Goal: Task Accomplishment & Management: Complete application form

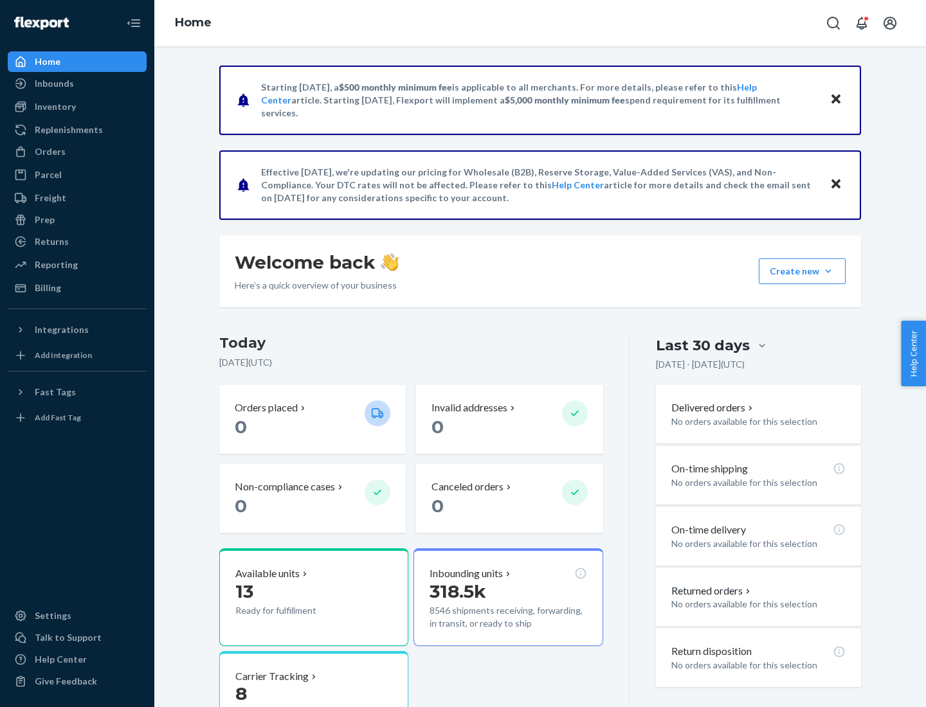
click at [828, 271] on button "Create new Create new inbound Create new order Create new product" at bounding box center [801, 271] width 87 height 26
click at [77, 84] on div "Inbounds" at bounding box center [77, 84] width 136 height 18
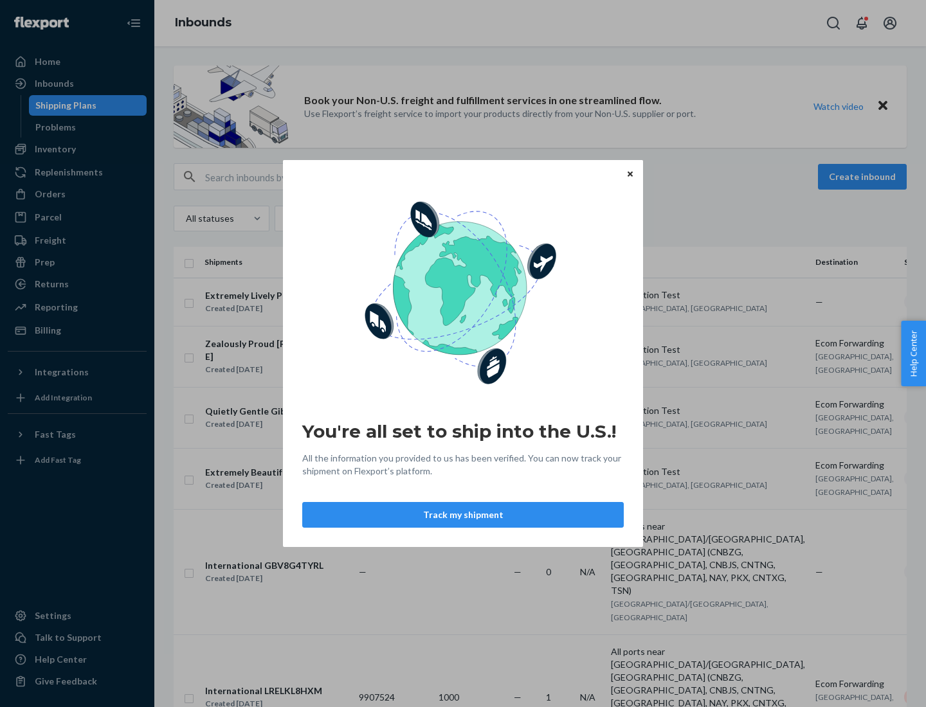
click at [77, 149] on div "You're all set to ship into the U.S.! All the information you provided to us ha…" at bounding box center [463, 353] width 926 height 707
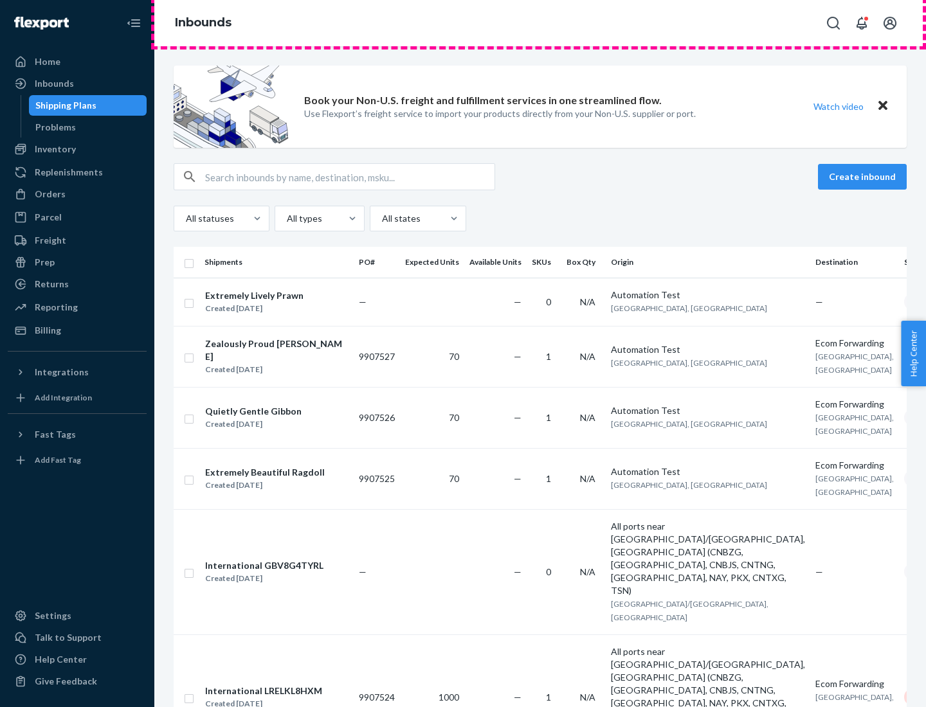
click at [540, 23] on div "Inbounds" at bounding box center [539, 23] width 771 height 46
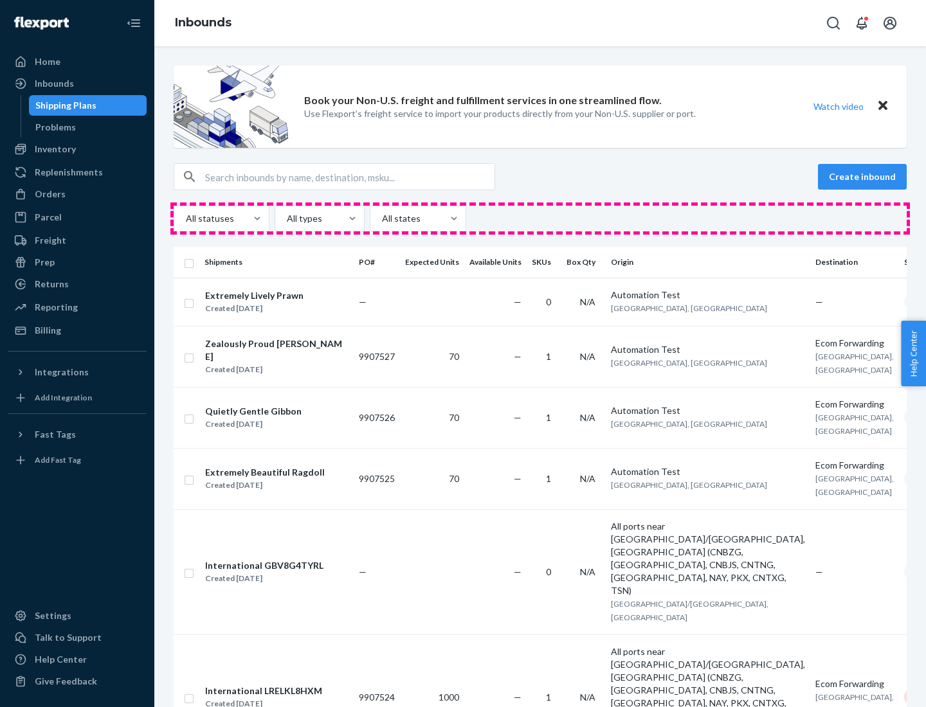
click at [540, 219] on div "All statuses All types All states" at bounding box center [540, 219] width 733 height 26
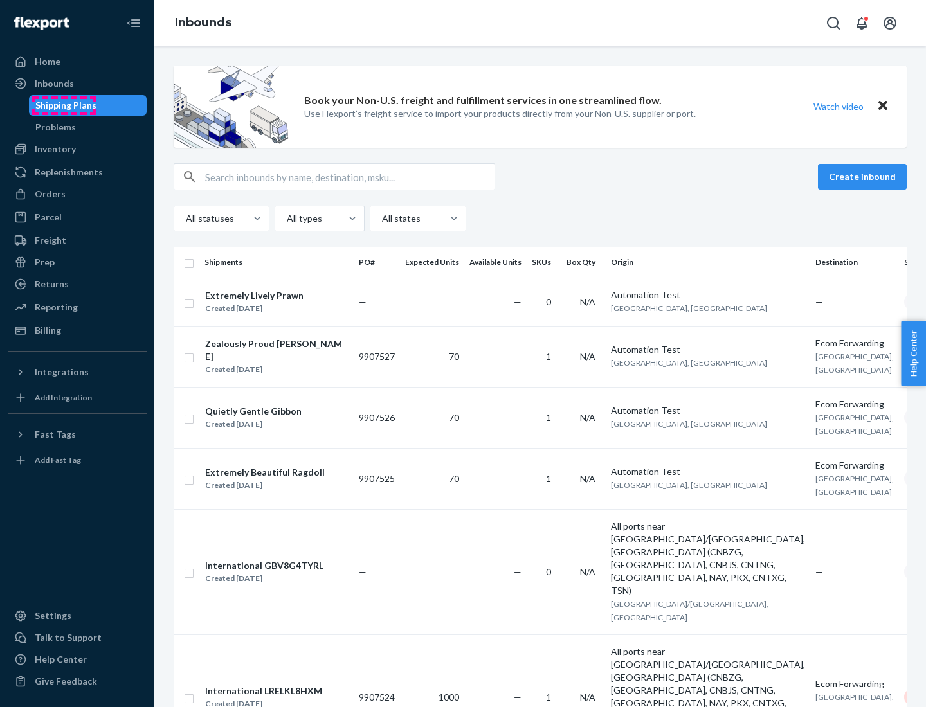
click at [64, 105] on div "Shipping Plans" at bounding box center [65, 105] width 61 height 13
click at [864, 177] on button "Create inbound" at bounding box center [862, 177] width 89 height 26
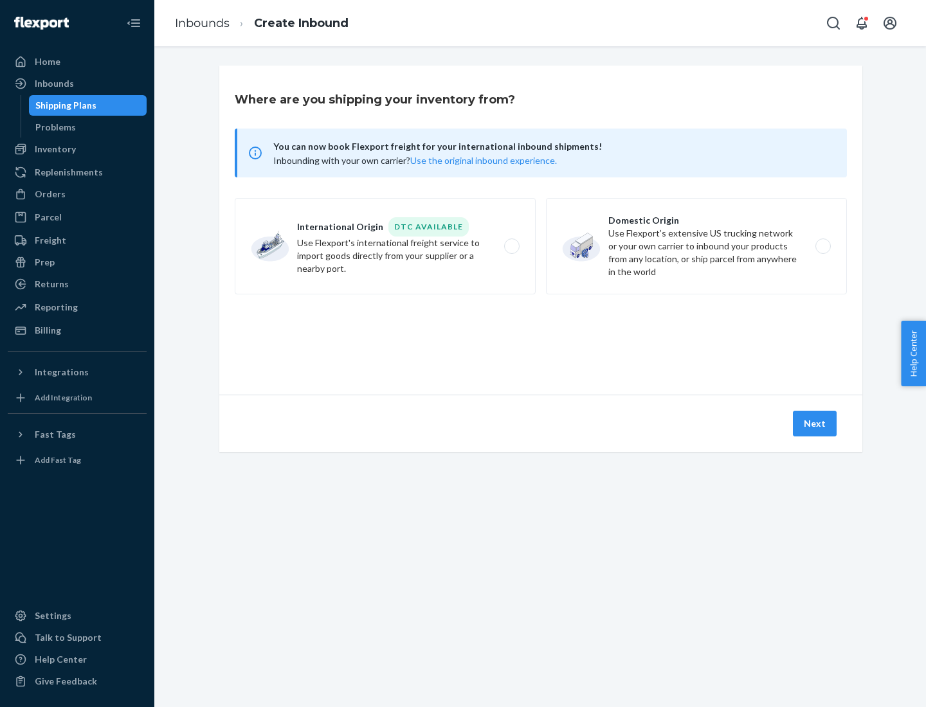
click at [385, 246] on label "International Origin DTC Available Use Flexport's international freight service…" at bounding box center [385, 246] width 301 height 96
click at [511, 246] on input "International Origin DTC Available Use Flexport's international freight service…" at bounding box center [515, 246] width 8 height 8
radio input "true"
click at [541, 336] on icon at bounding box center [540, 335] width 51 height 51
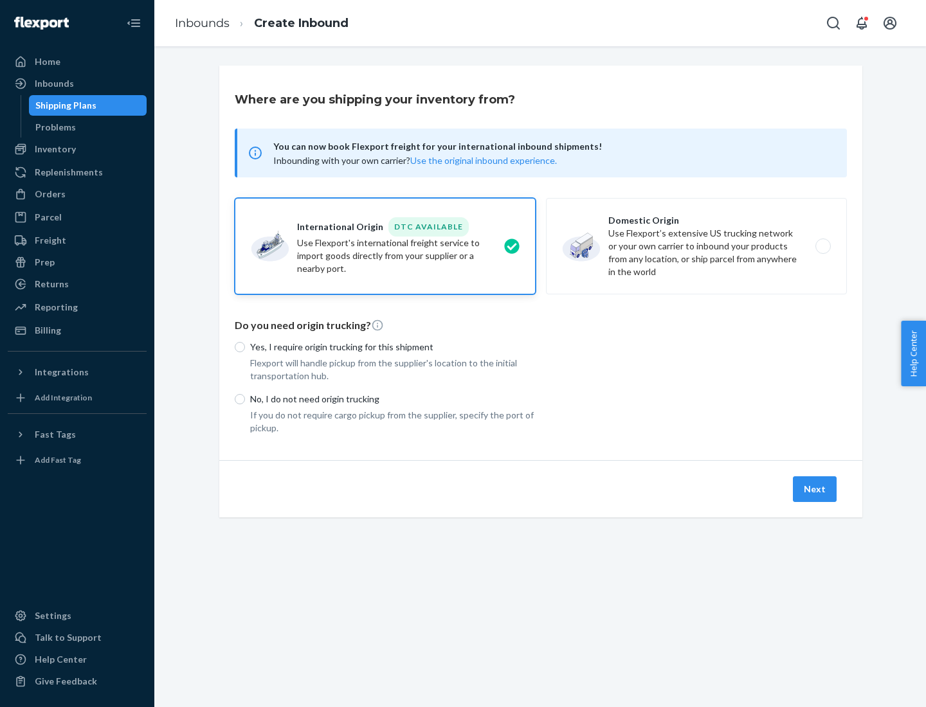
click at [393, 346] on p "Yes, I require origin trucking for this shipment" at bounding box center [392, 347] width 285 height 13
click at [245, 346] on input "Yes, I require origin trucking for this shipment" at bounding box center [240, 347] width 10 height 10
radio input "true"
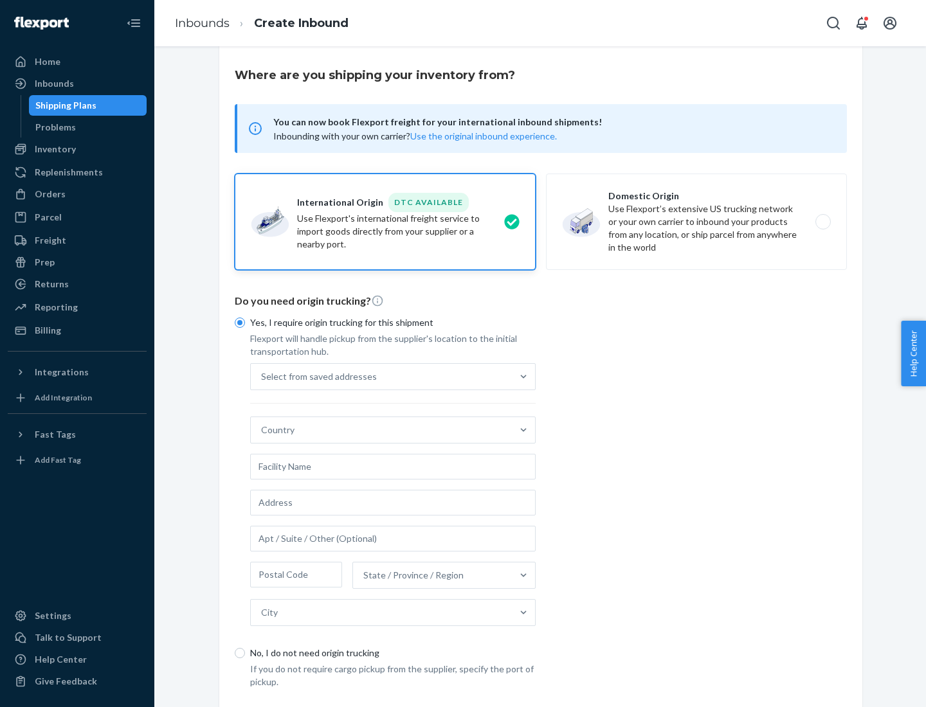
click at [381, 376] on div "Select from saved addresses" at bounding box center [381, 377] width 261 height 26
click at [262, 376] on input "Select from saved addresses" at bounding box center [261, 376] width 1 height 13
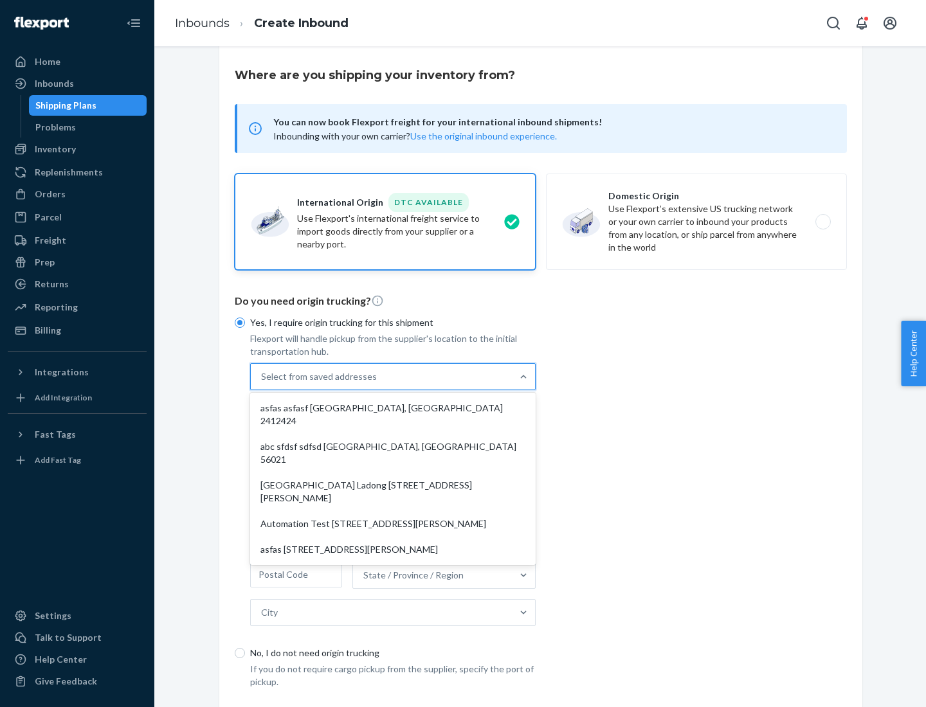
scroll to position [56, 0]
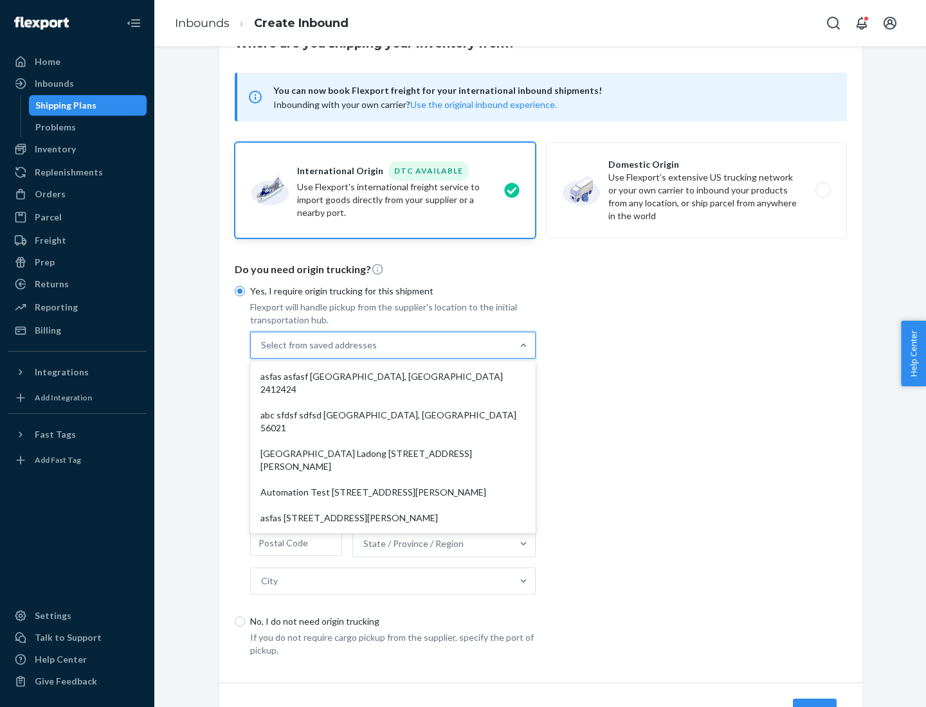
click at [393, 376] on div "asfas asfasf [GEOGRAPHIC_DATA], [GEOGRAPHIC_DATA] 2412424" at bounding box center [393, 383] width 280 height 39
click at [262, 352] on input "option asfas asfasf [GEOGRAPHIC_DATA], [GEOGRAPHIC_DATA] 2412424 focused, 1 of …" at bounding box center [261, 345] width 1 height 13
type input "asfas"
type input "asfasf"
type input "2412424"
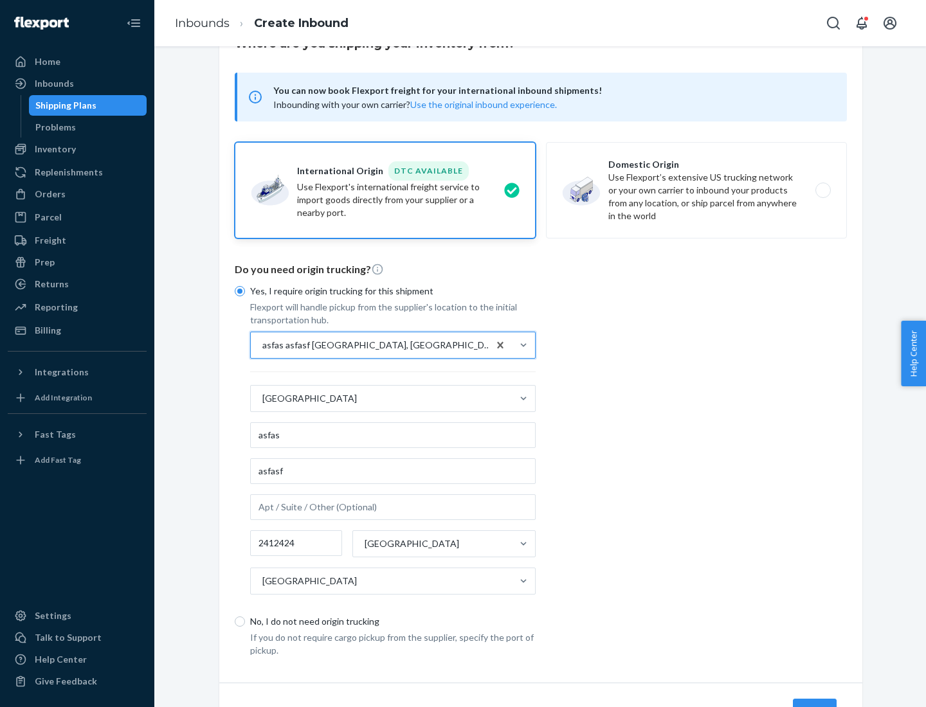
scroll to position [120, 0]
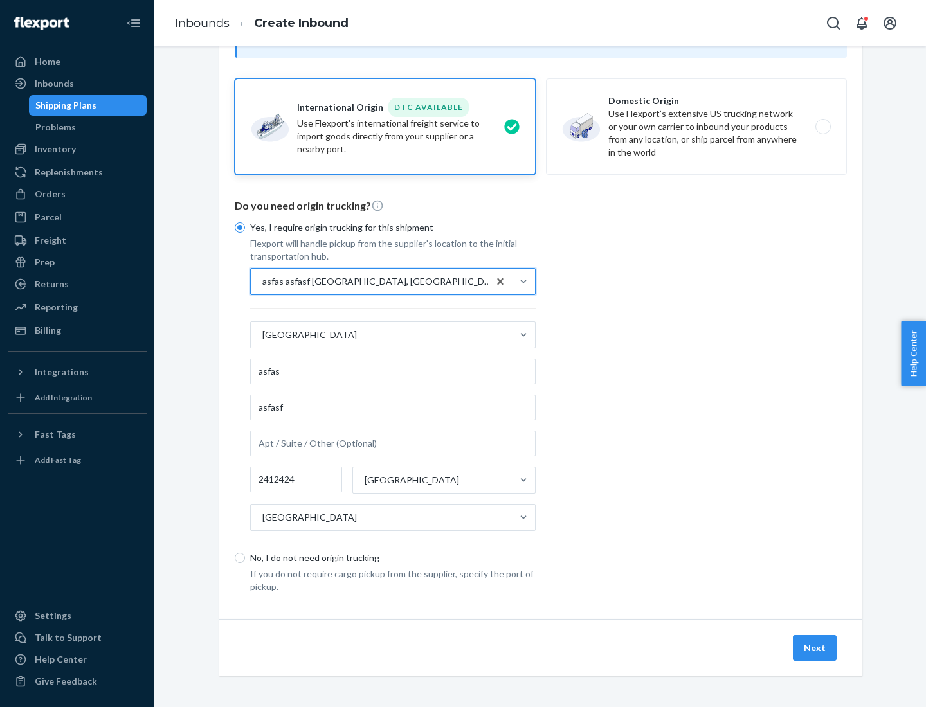
click at [815, 647] on button "Next" at bounding box center [815, 648] width 44 height 26
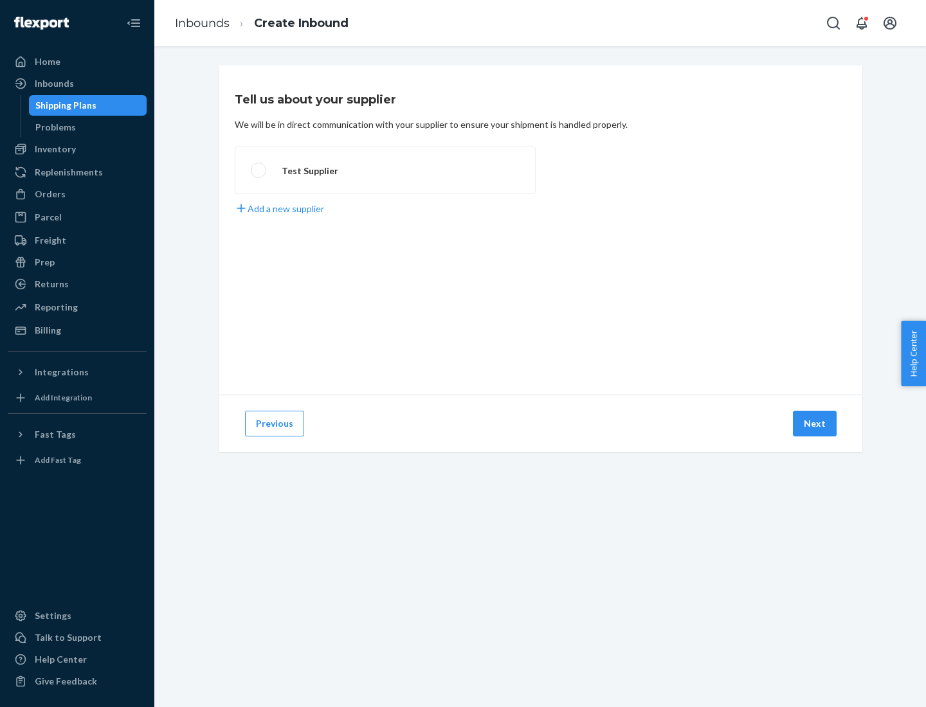
click at [385, 170] on label "Test Supplier" at bounding box center [385, 171] width 301 height 48
click at [259, 170] on input "Test Supplier" at bounding box center [255, 170] width 8 height 8
radio input "true"
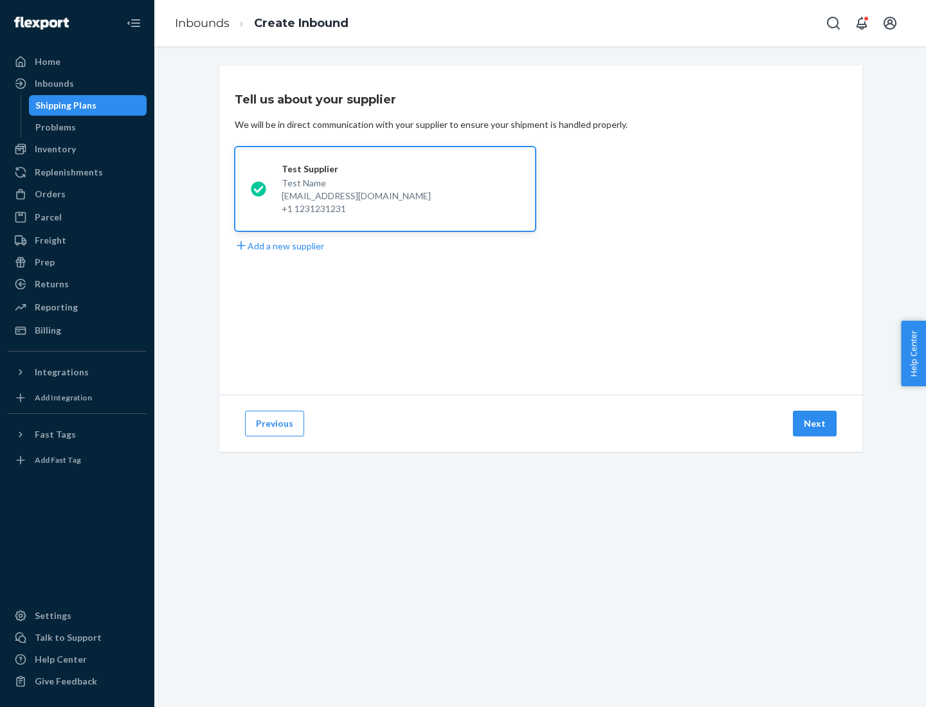
click at [815, 424] on button "Next" at bounding box center [815, 424] width 44 height 26
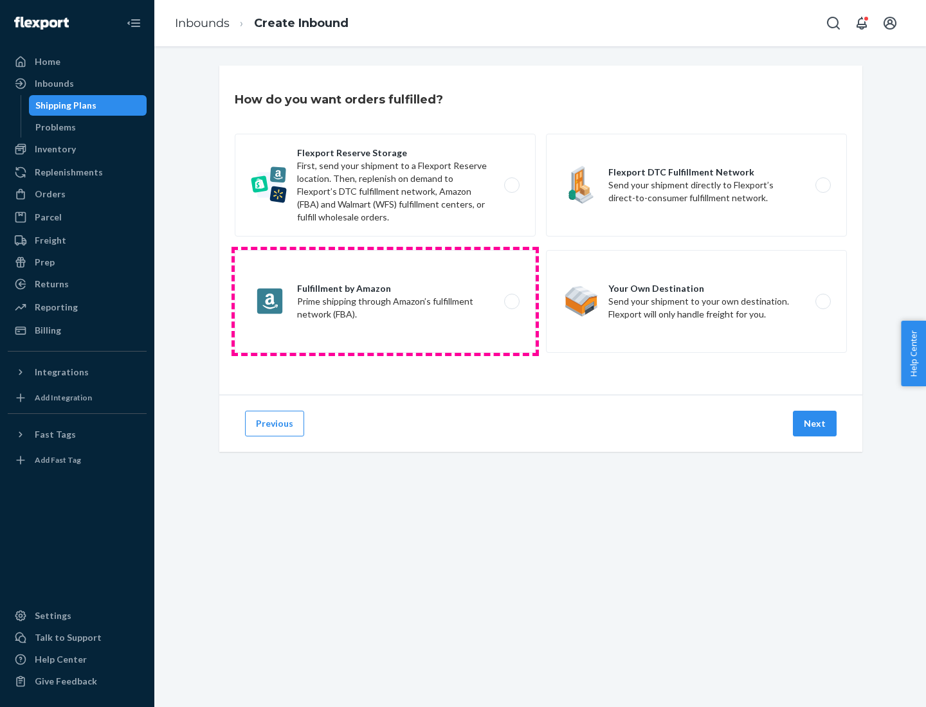
click at [385, 301] on label "Fulfillment by Amazon Prime shipping through Amazon’s fulfillment network (FBA)." at bounding box center [385, 301] width 301 height 103
click at [511, 301] on input "Fulfillment by Amazon Prime shipping through Amazon’s fulfillment network (FBA)." at bounding box center [515, 302] width 8 height 8
radio input "true"
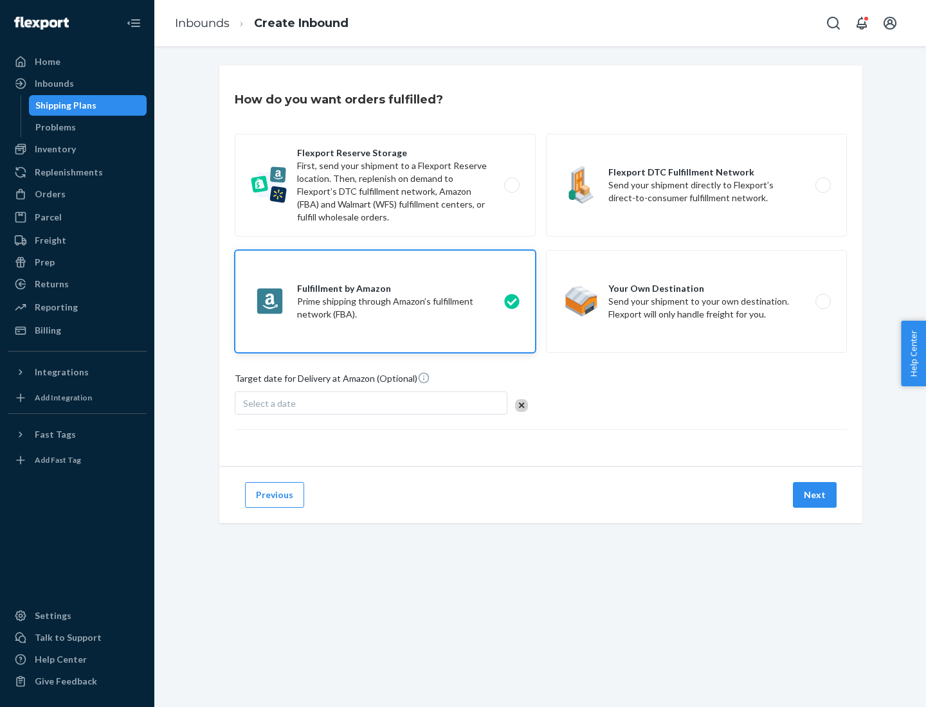
click at [815, 495] on button "Next" at bounding box center [815, 495] width 44 height 26
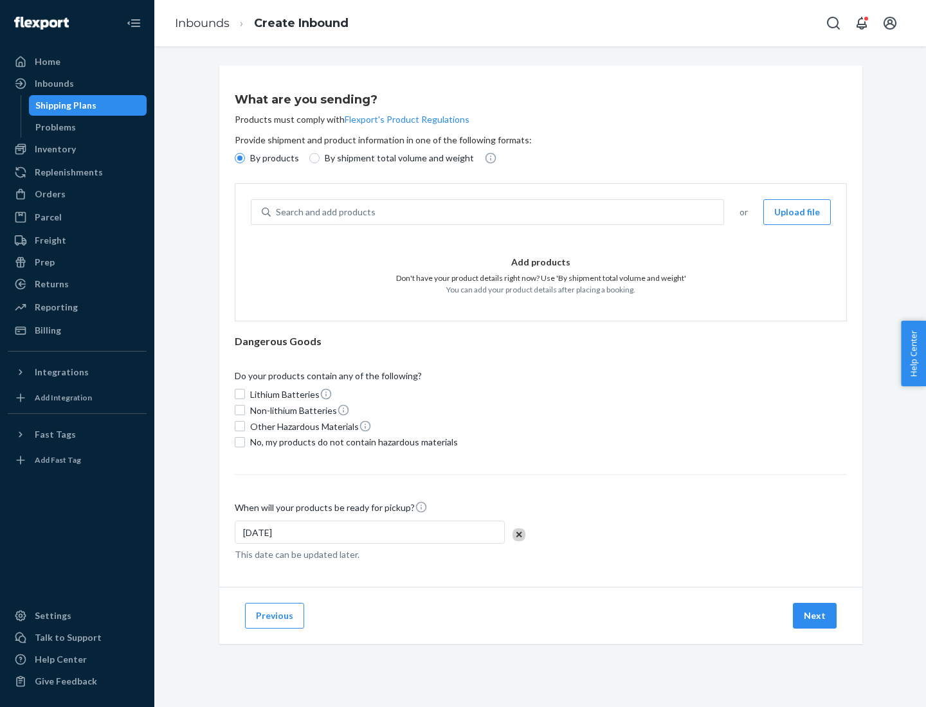
click at [395, 158] on p "By shipment total volume and weight" at bounding box center [399, 158] width 149 height 13
click at [319, 158] on input "By shipment total volume and weight" at bounding box center [314, 158] width 10 height 10
radio input "true"
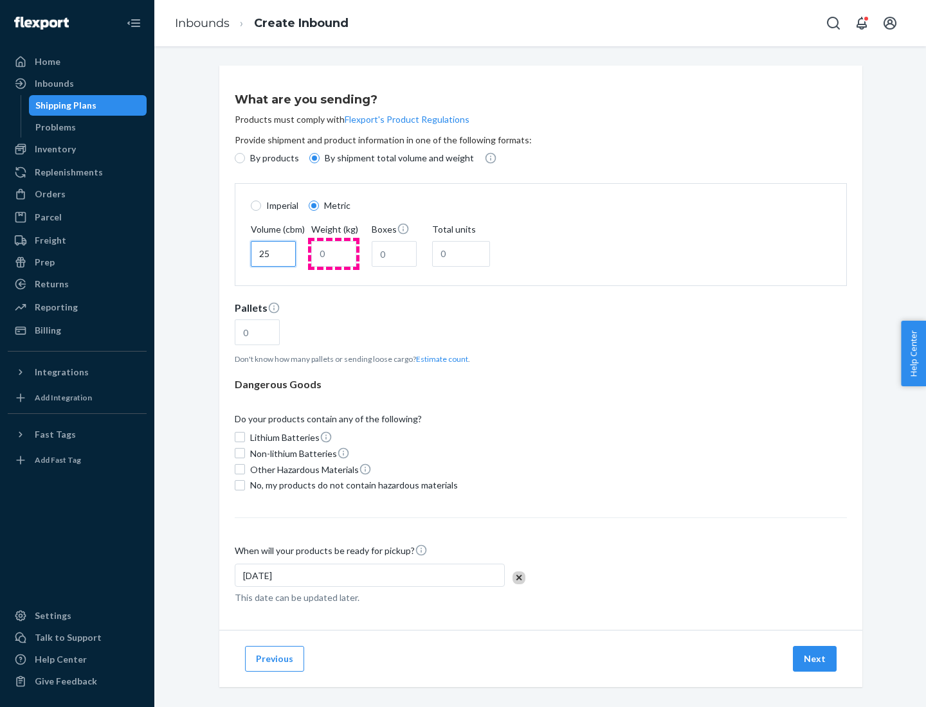
type input "25"
type input "100"
type input "50"
type input "500"
click at [439, 359] on button "Estimate count" at bounding box center [442, 359] width 52 height 11
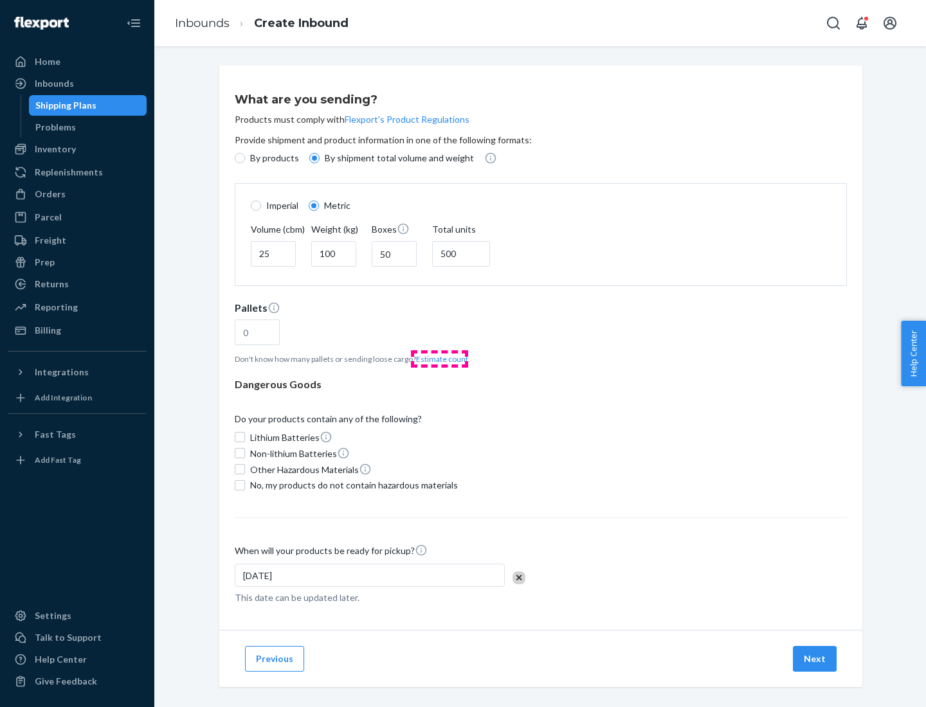
type input "16"
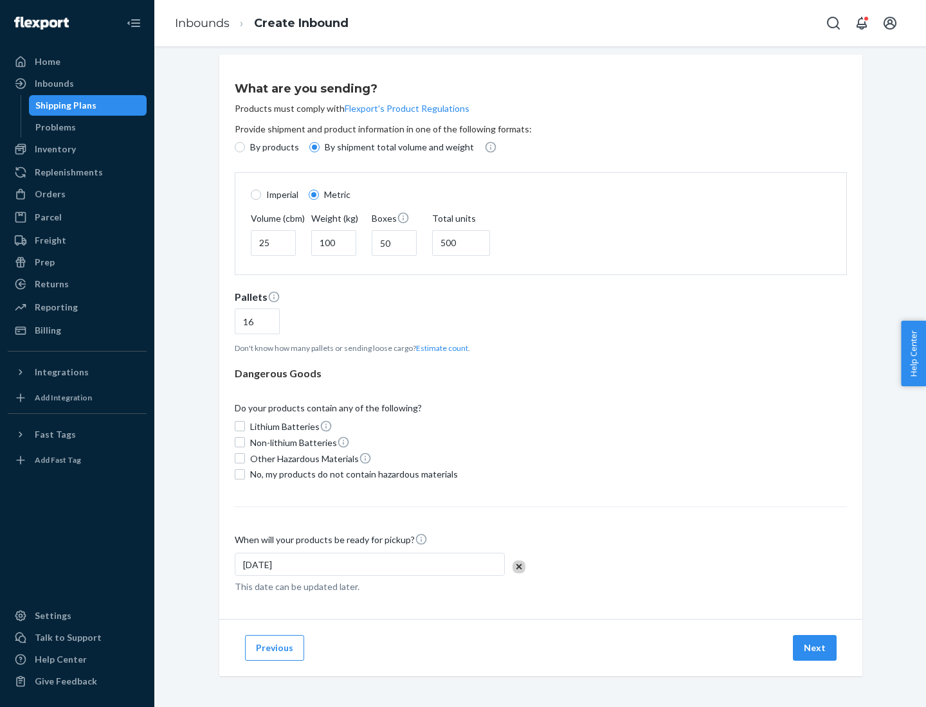
click at [352, 474] on span "No, my products do not contain hazardous materials" at bounding box center [354, 474] width 208 height 13
click at [245, 474] on input "No, my products do not contain hazardous materials" at bounding box center [240, 474] width 10 height 10
checkbox input "true"
click at [815, 647] on button "Next" at bounding box center [815, 648] width 44 height 26
